Goal: Navigation & Orientation: Find specific page/section

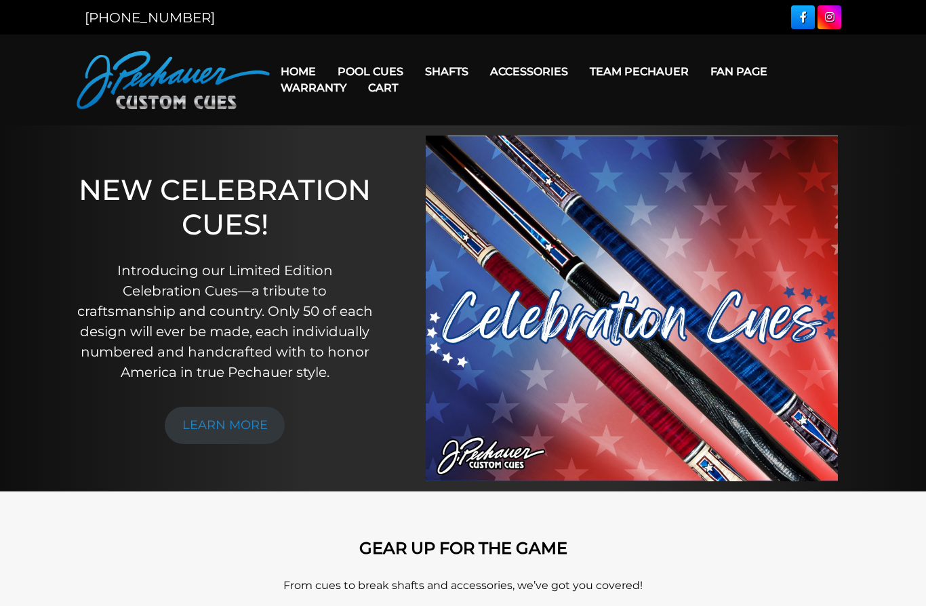
click at [162, 68] on img at bounding box center [173, 80] width 193 height 58
click at [302, 68] on link "Home" at bounding box center [298, 71] width 57 height 35
click at [295, 70] on link "Warranty" at bounding box center [313, 87] width 87 height 35
